Goal: Check status

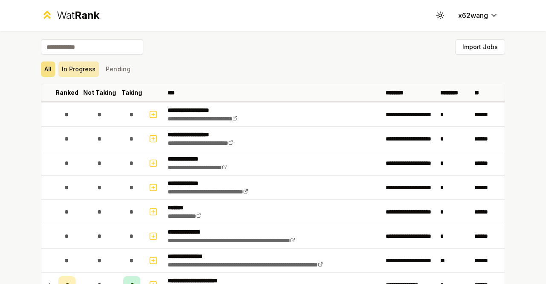
click at [76, 70] on button "In Progress" at bounding box center [78, 68] width 41 height 15
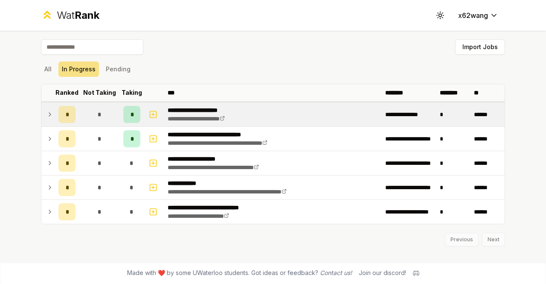
click at [47, 115] on icon at bounding box center [49, 114] width 7 height 10
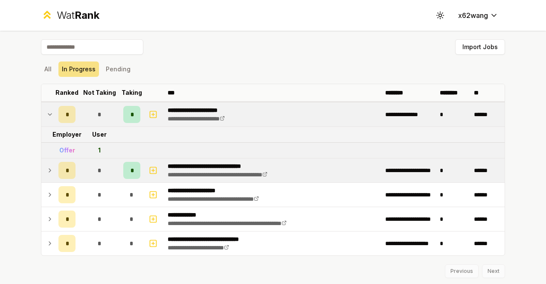
click at [46, 174] on icon at bounding box center [49, 170] width 7 height 10
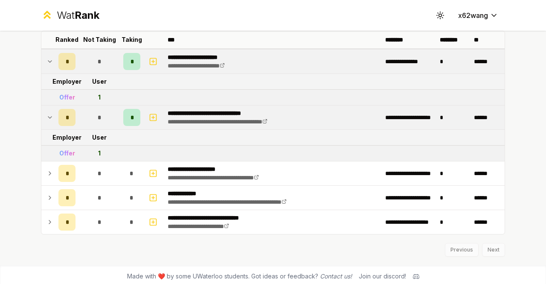
scroll to position [55, 0]
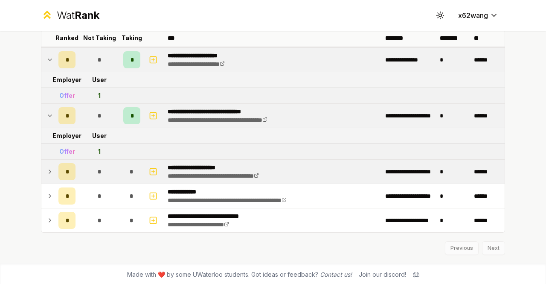
click at [44, 176] on td at bounding box center [48, 172] width 14 height 24
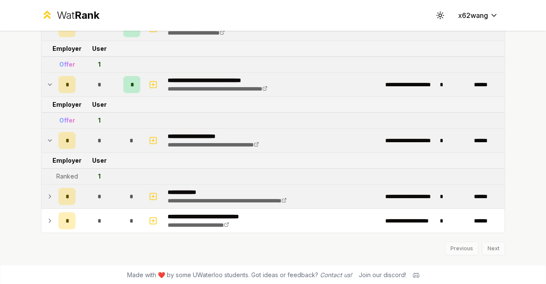
click at [41, 191] on td at bounding box center [48, 196] width 14 height 24
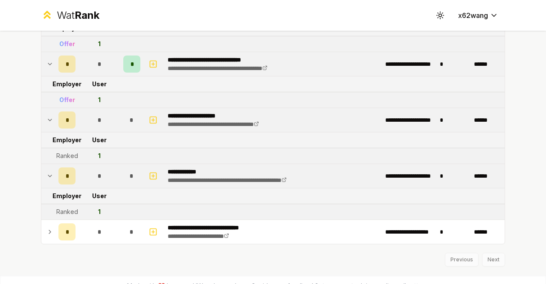
scroll to position [117, 0]
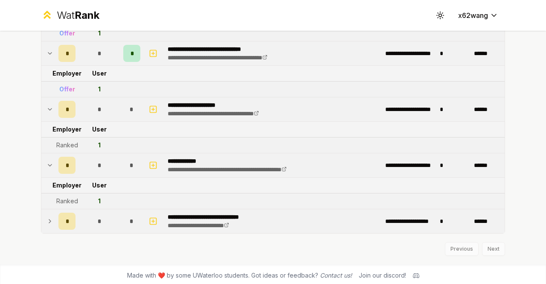
click at [44, 225] on td at bounding box center [48, 221] width 14 height 24
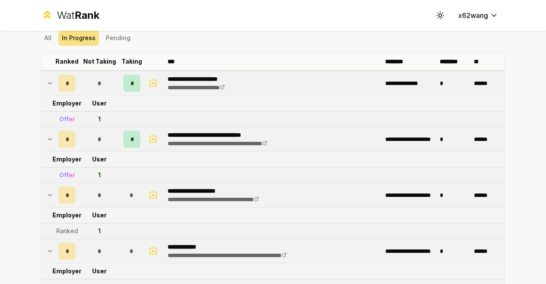
scroll to position [0, 0]
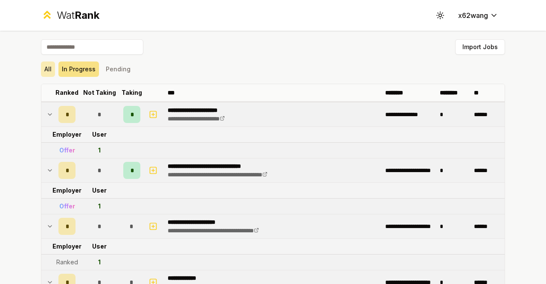
click at [46, 69] on button "All" at bounding box center [48, 68] width 14 height 15
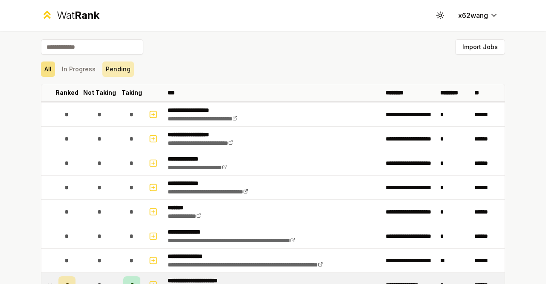
click at [112, 70] on button "Pending" at bounding box center [118, 68] width 32 height 15
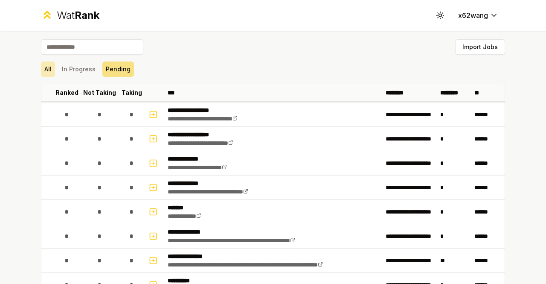
click at [42, 68] on button "All" at bounding box center [48, 68] width 14 height 15
